Goal: Task Accomplishment & Management: Manage account settings

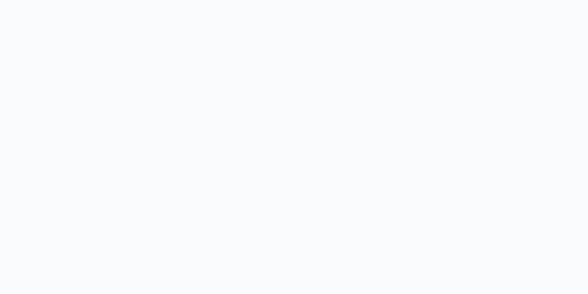
click at [294, 145] on body at bounding box center [294, 147] width 588 height 294
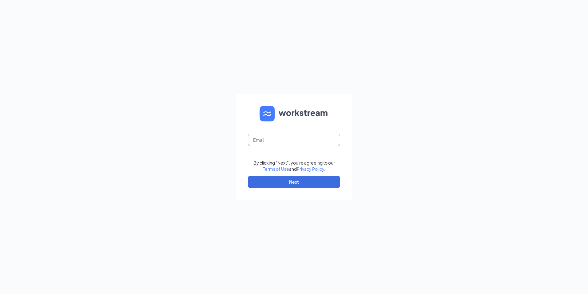
click at [282, 142] on input "text" at bounding box center [294, 140] width 92 height 12
type input "[EMAIL_ADDRESS][DOMAIN_NAME]"
click at [298, 184] on button "Next" at bounding box center [294, 181] width 92 height 12
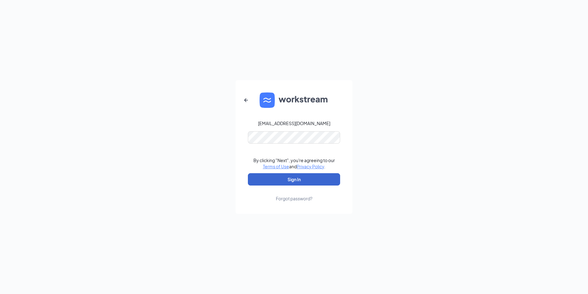
click at [298, 184] on button "Sign In" at bounding box center [294, 179] width 92 height 12
click at [300, 180] on button "Sign In" at bounding box center [294, 179] width 92 height 12
click at [302, 178] on button "Sign In" at bounding box center [294, 179] width 92 height 12
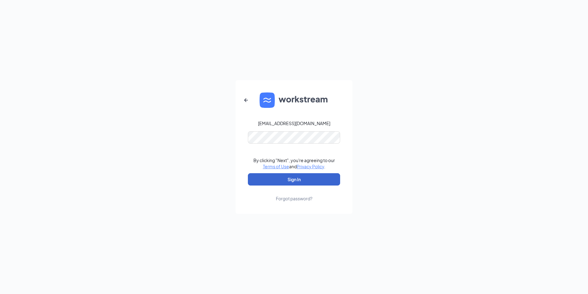
click at [302, 178] on button "Sign In" at bounding box center [294, 179] width 92 height 12
click at [299, 178] on button "Sign In" at bounding box center [294, 179] width 92 height 12
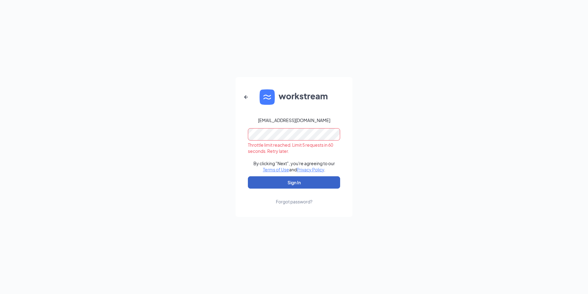
click at [298, 177] on button "Sign In" at bounding box center [294, 182] width 92 height 12
